Goal: Check status: Check status

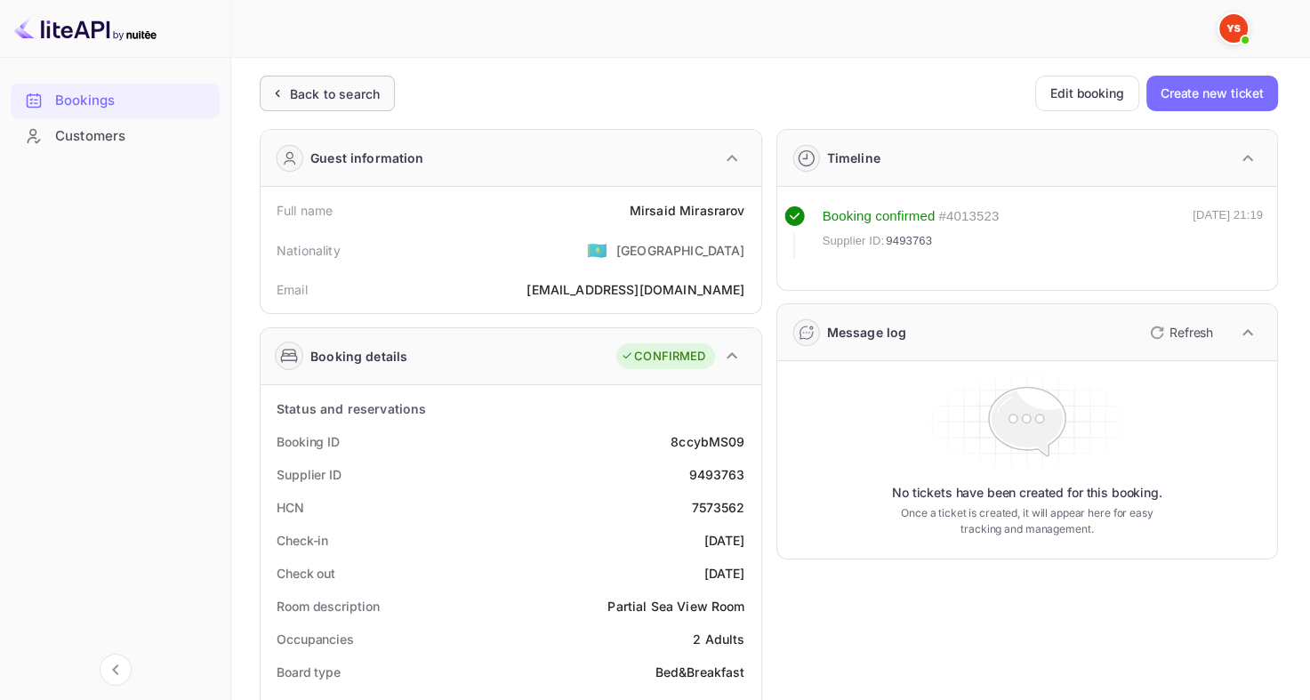
click at [361, 92] on div "Back to search" at bounding box center [335, 94] width 90 height 19
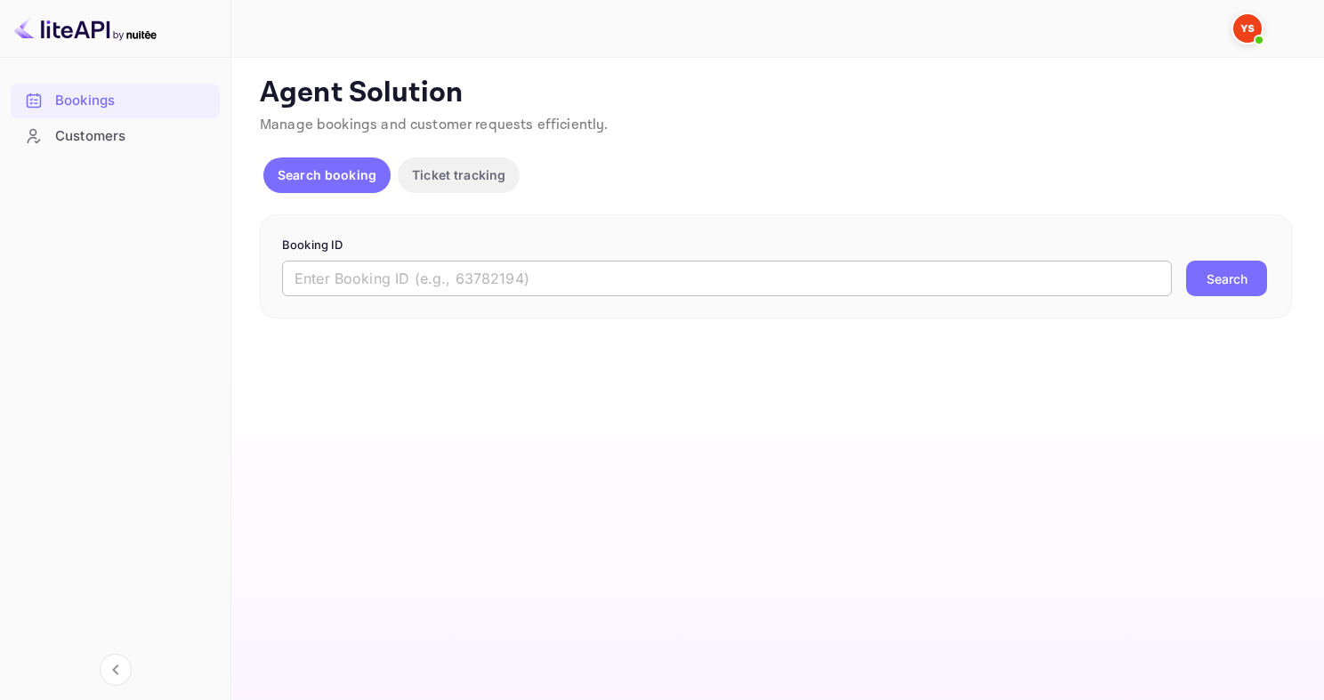
click at [529, 286] on input "text" at bounding box center [727, 279] width 890 height 36
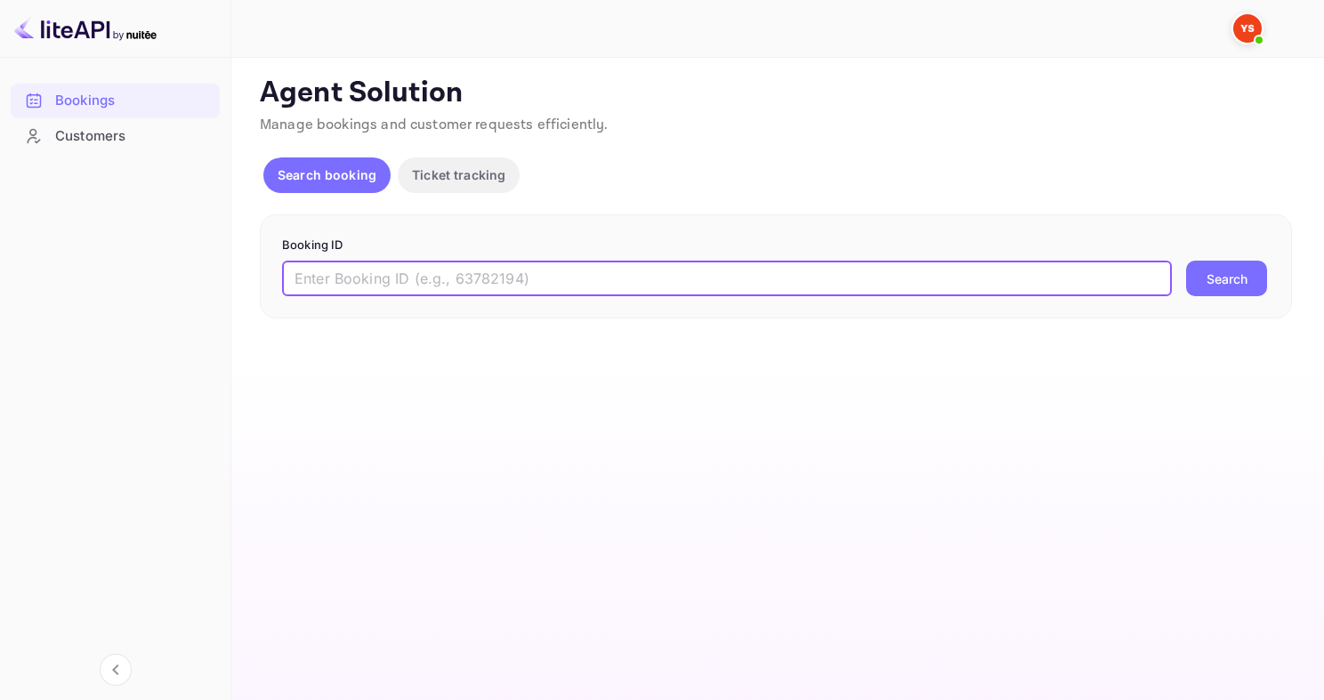
paste input "9179135"
type input "9179135"
click at [1186, 261] on button "Search" at bounding box center [1226, 279] width 81 height 36
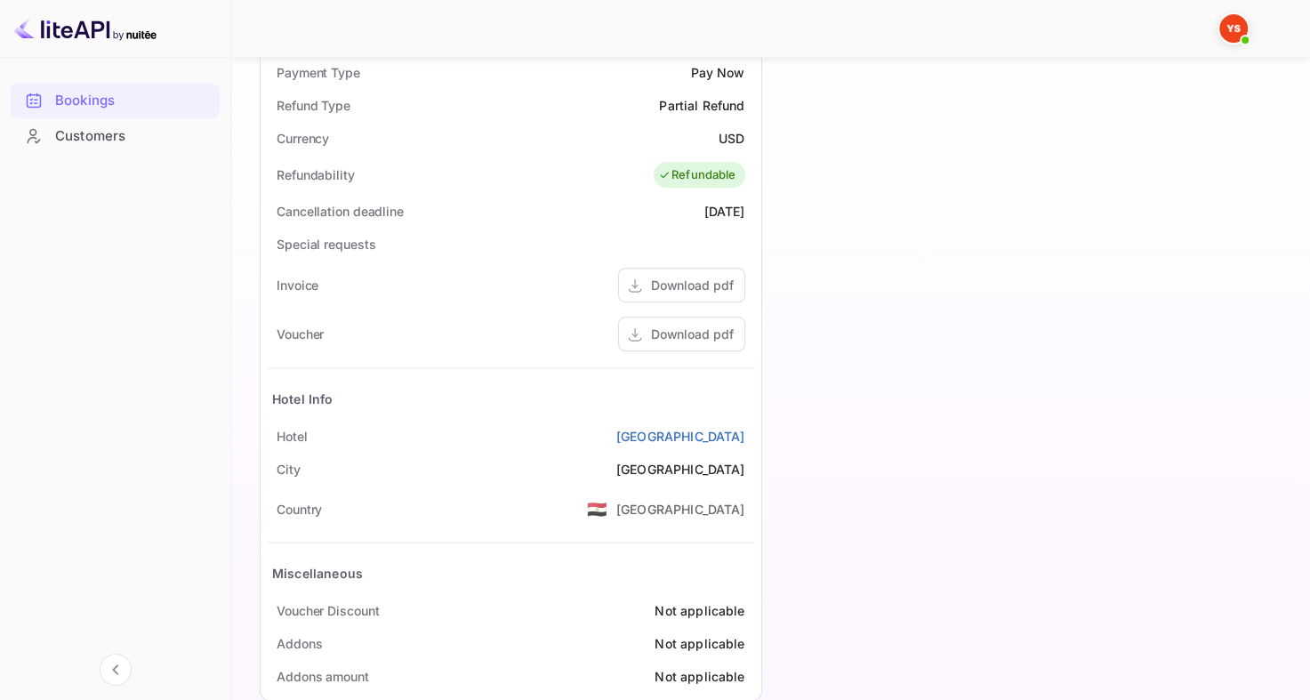
scroll to position [731, 0]
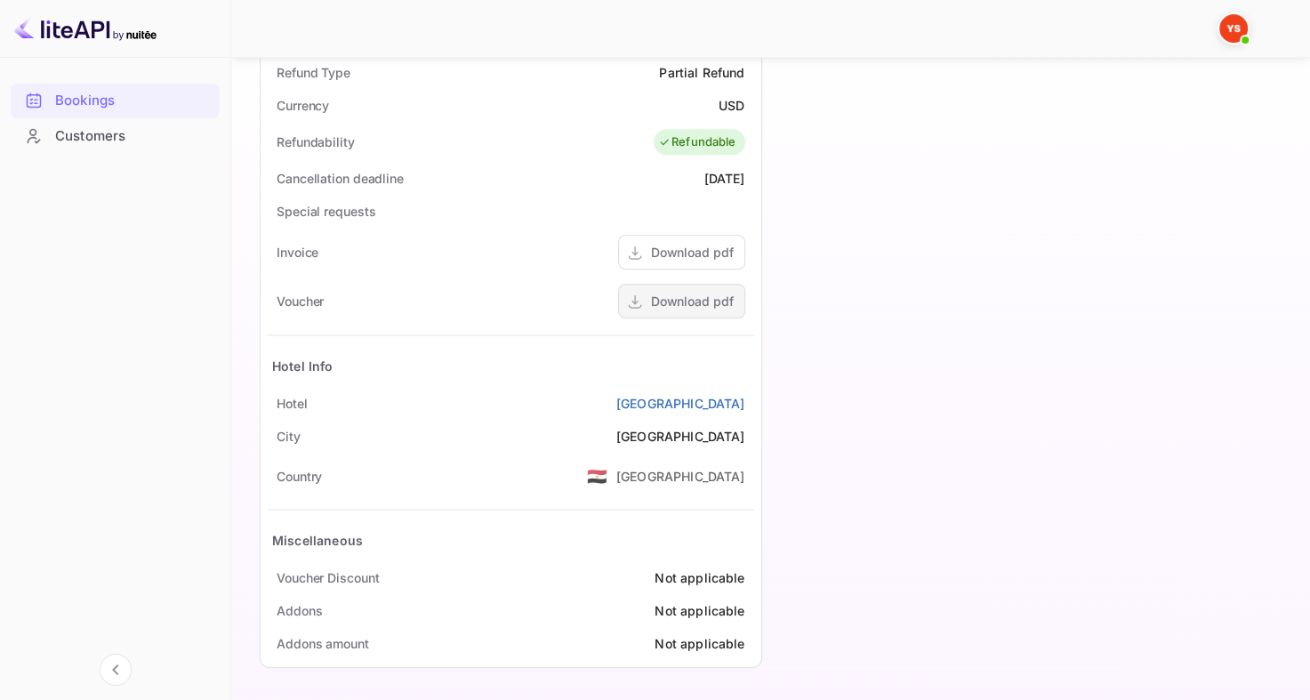
click at [696, 302] on div "Download pdf" at bounding box center [692, 301] width 83 height 19
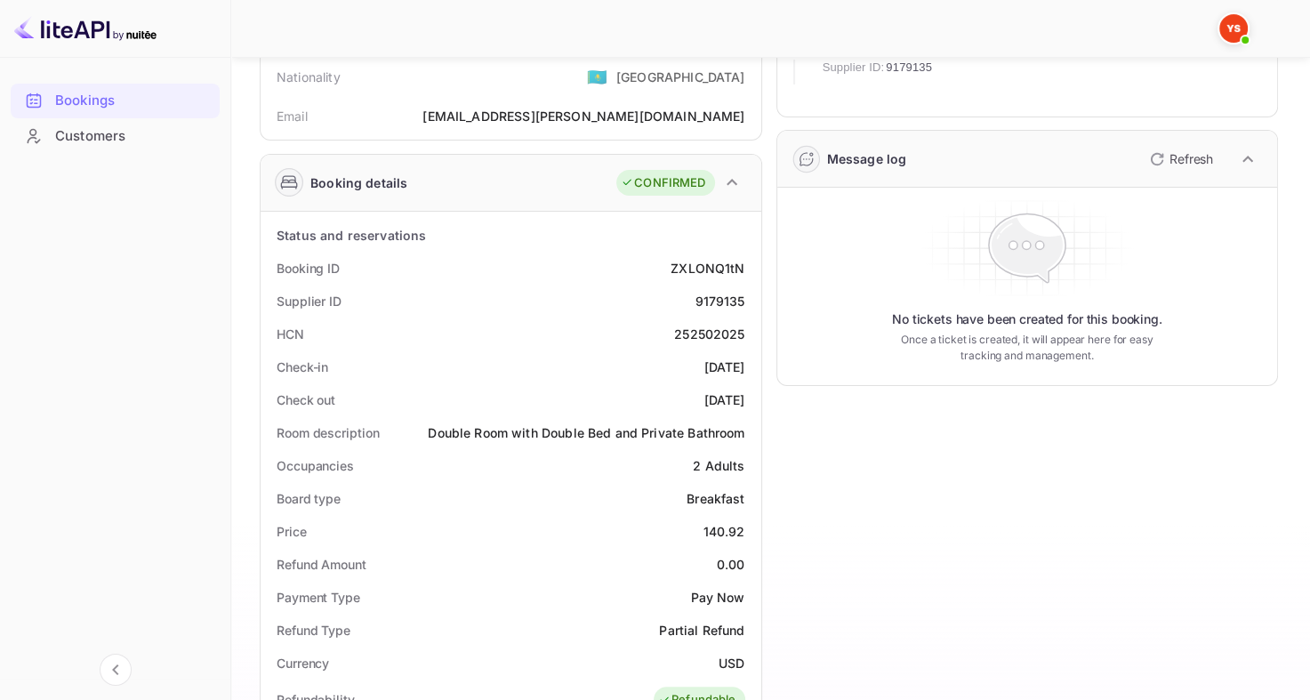
scroll to position [0, 0]
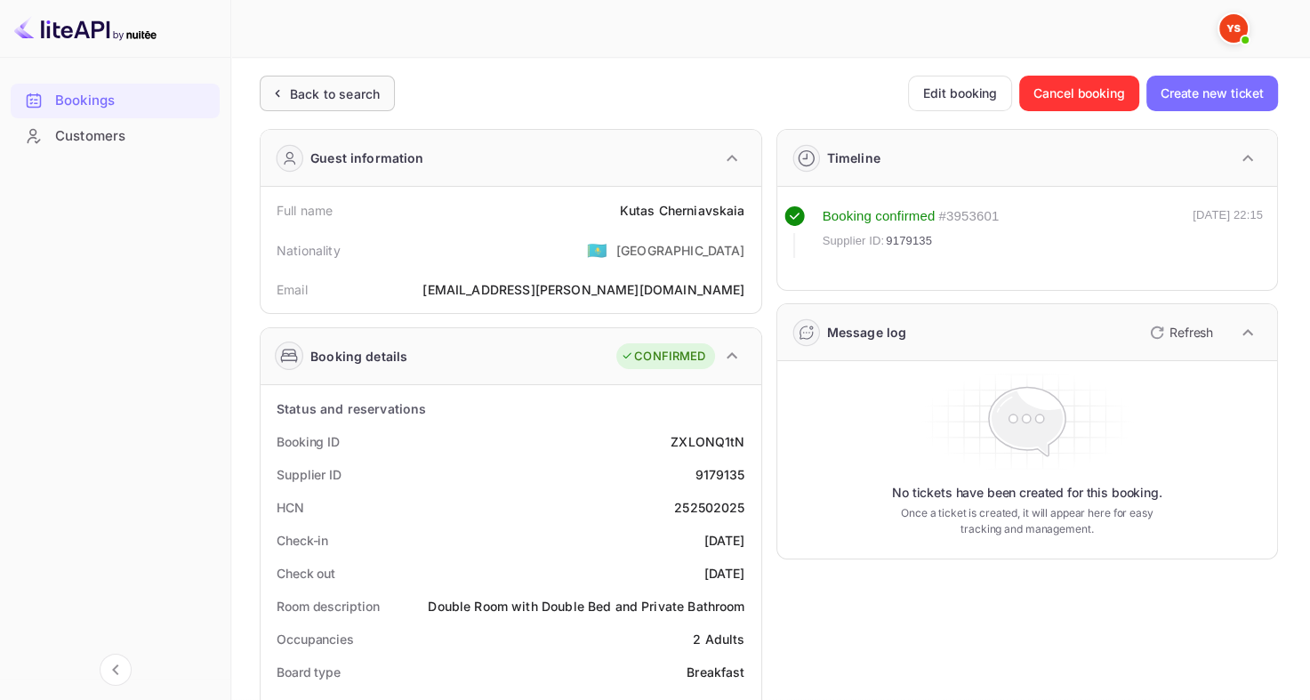
click at [299, 100] on div "Back to search" at bounding box center [335, 94] width 90 height 19
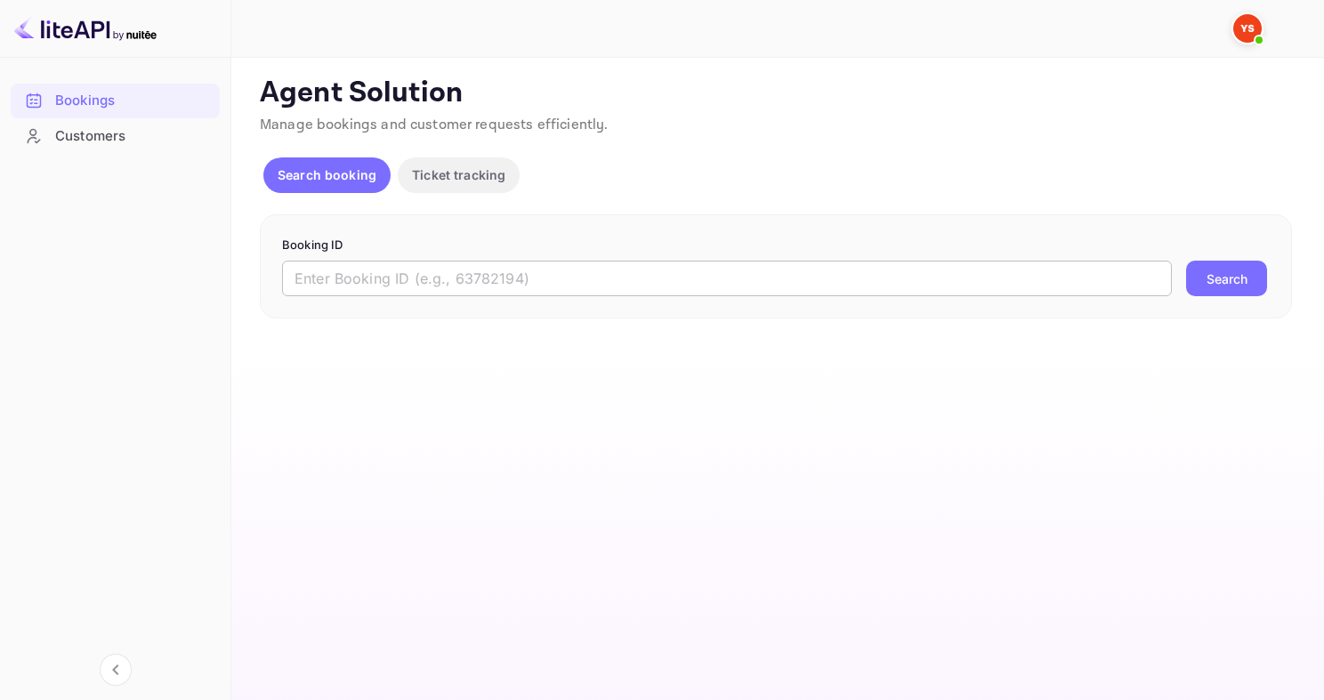
click at [495, 278] on input "text" at bounding box center [727, 279] width 890 height 36
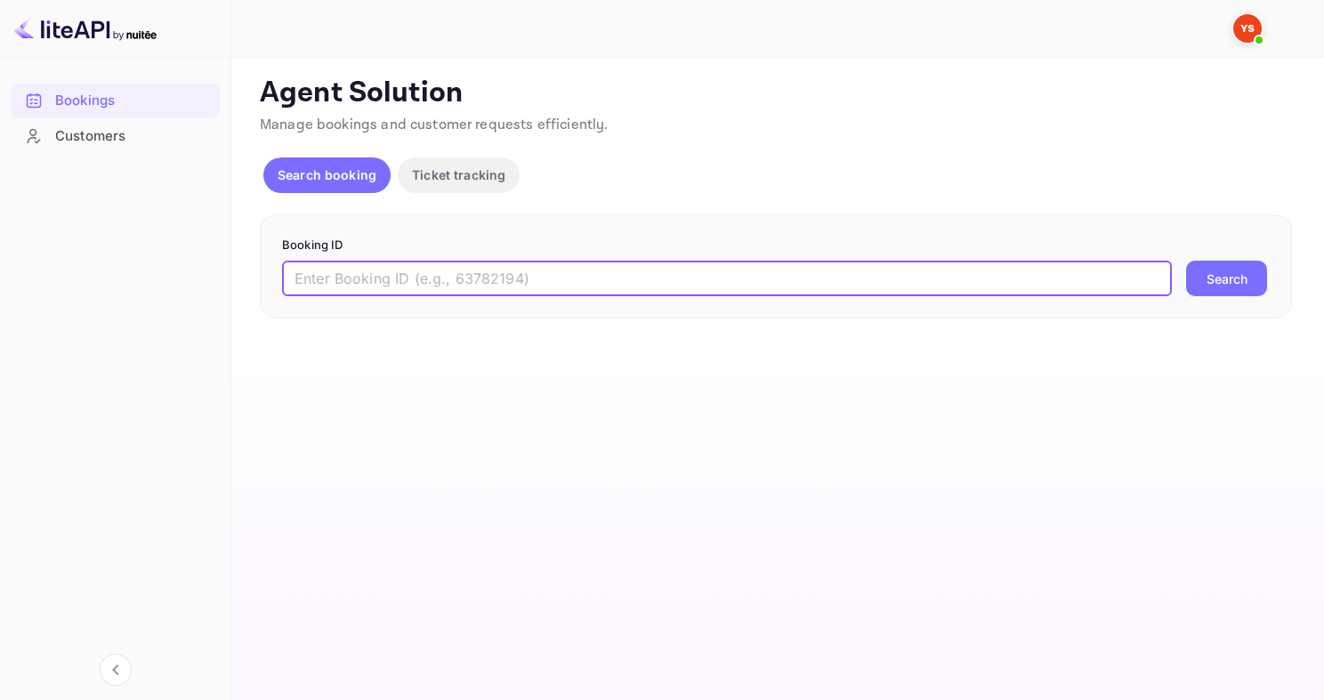
paste input "9532118"
type input "9532118"
click at [1186, 261] on button "Search" at bounding box center [1226, 279] width 81 height 36
